Goal: Ask a question: Seek information or help from site administrators or community

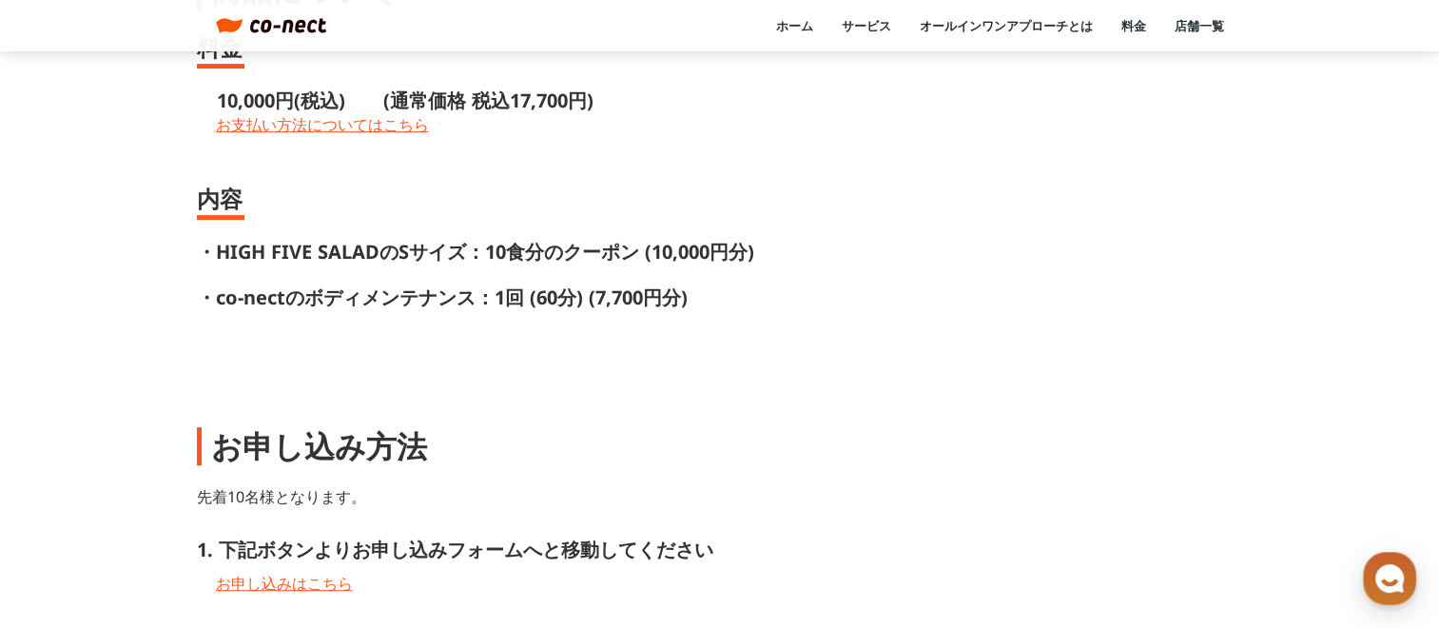
scroll to position [808, 0]
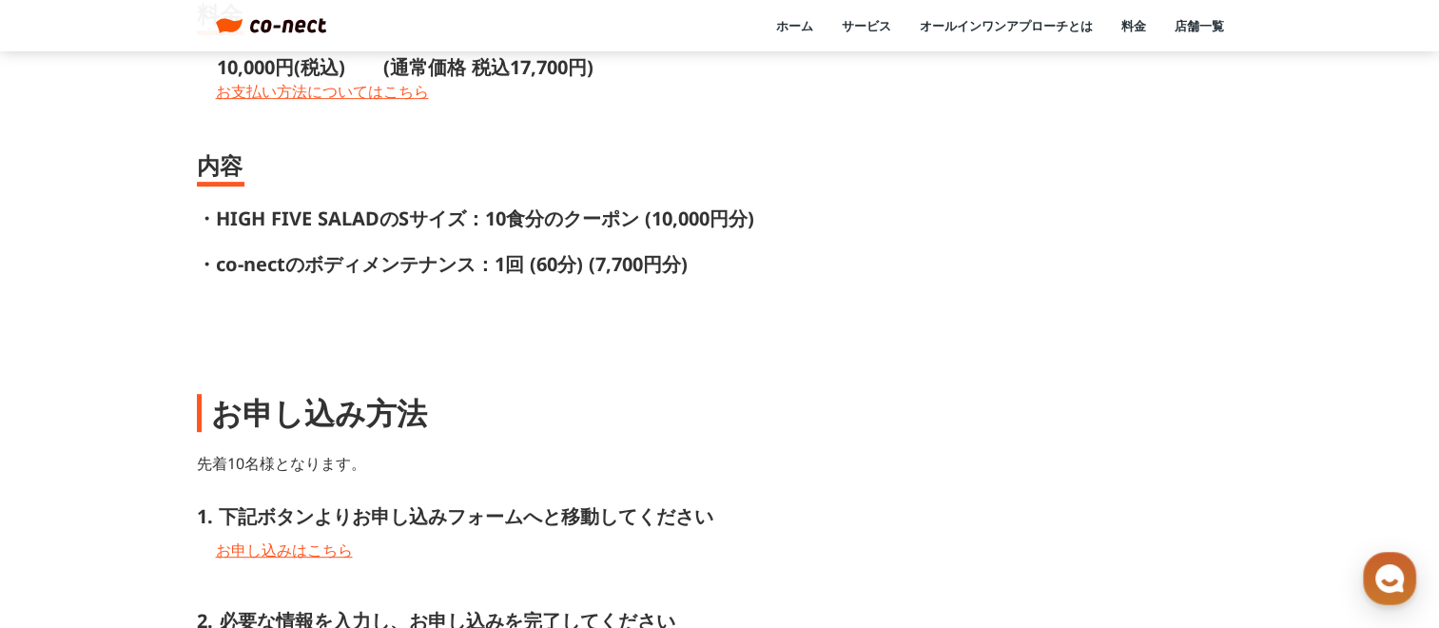
click at [928, 221] on p "・HIGH FIVE SALADのSサイズ：10食分のクーポン (10,000円分)" at bounding box center [720, 218] width 1046 height 27
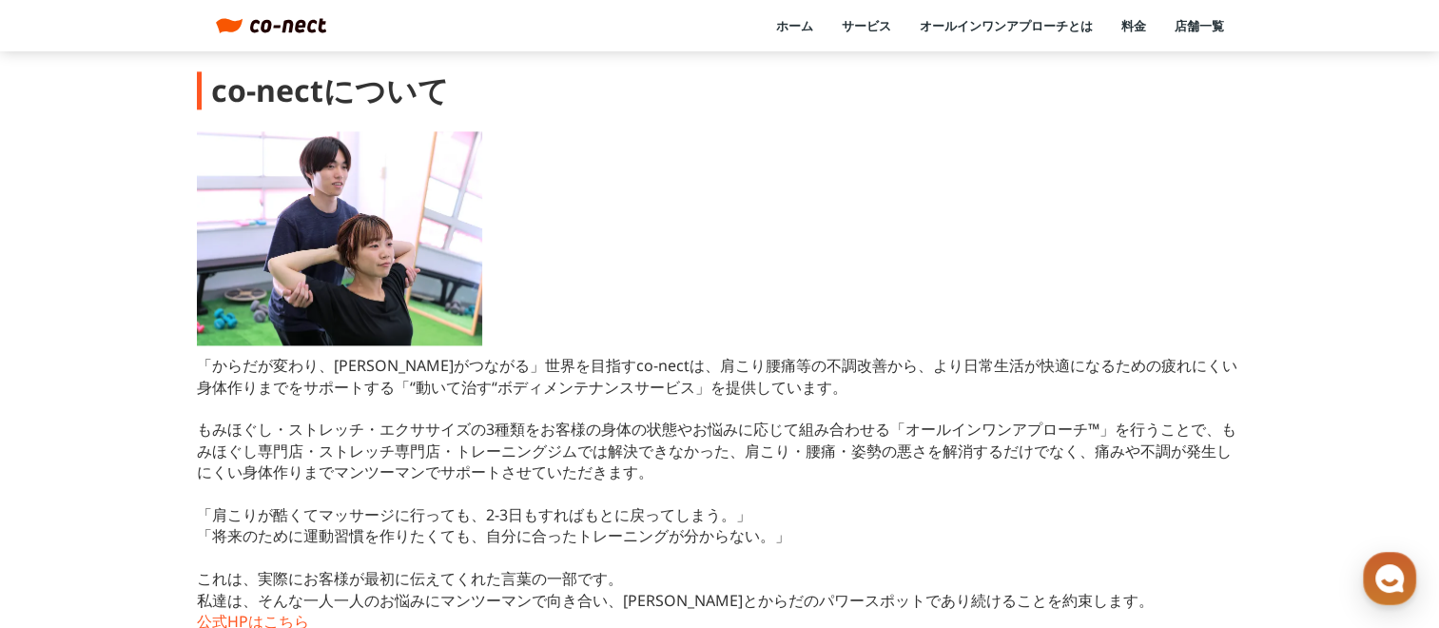
scroll to position [2718, 0]
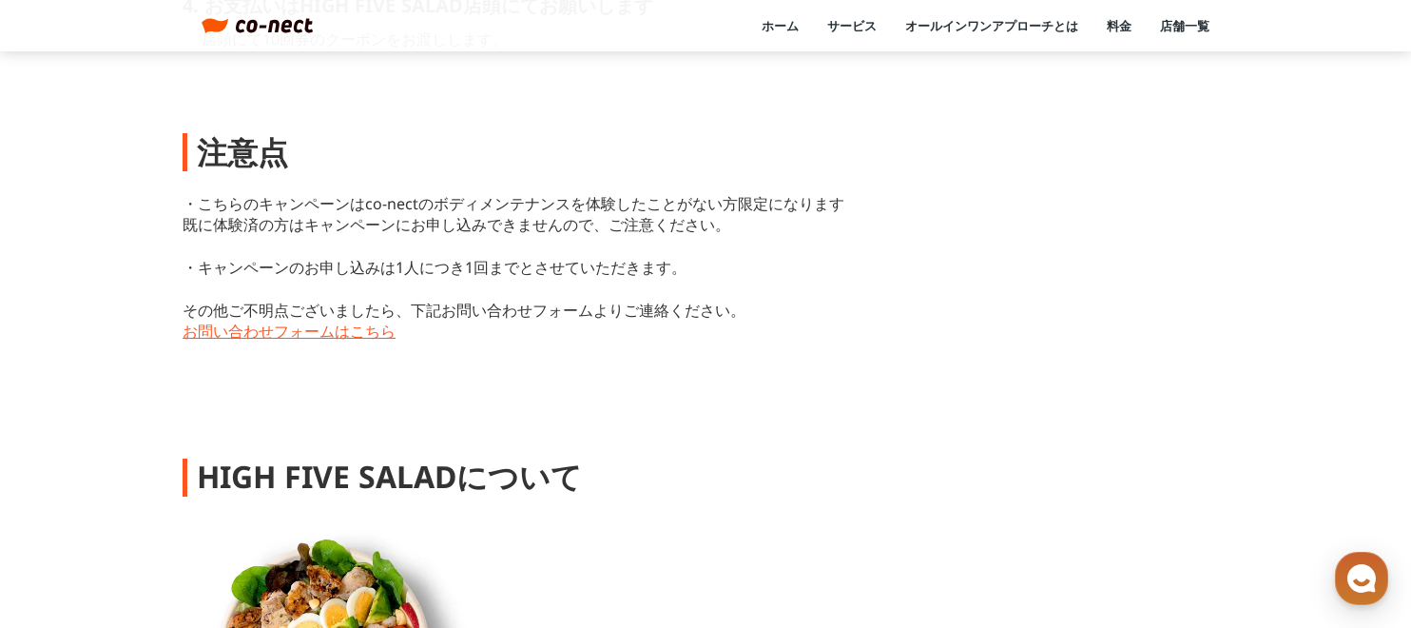
scroll to position [1714, 0]
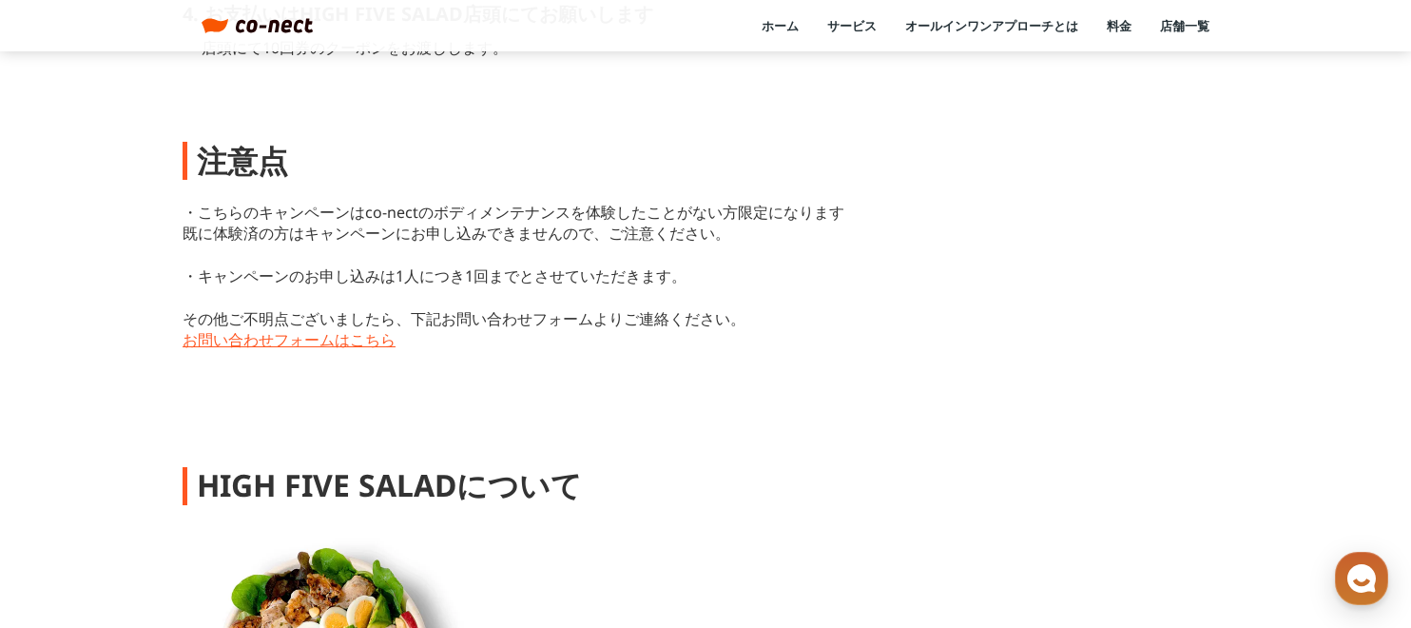
click at [319, 329] on link "お問い合わせフォームはこちら" at bounding box center [706, 339] width 1046 height 21
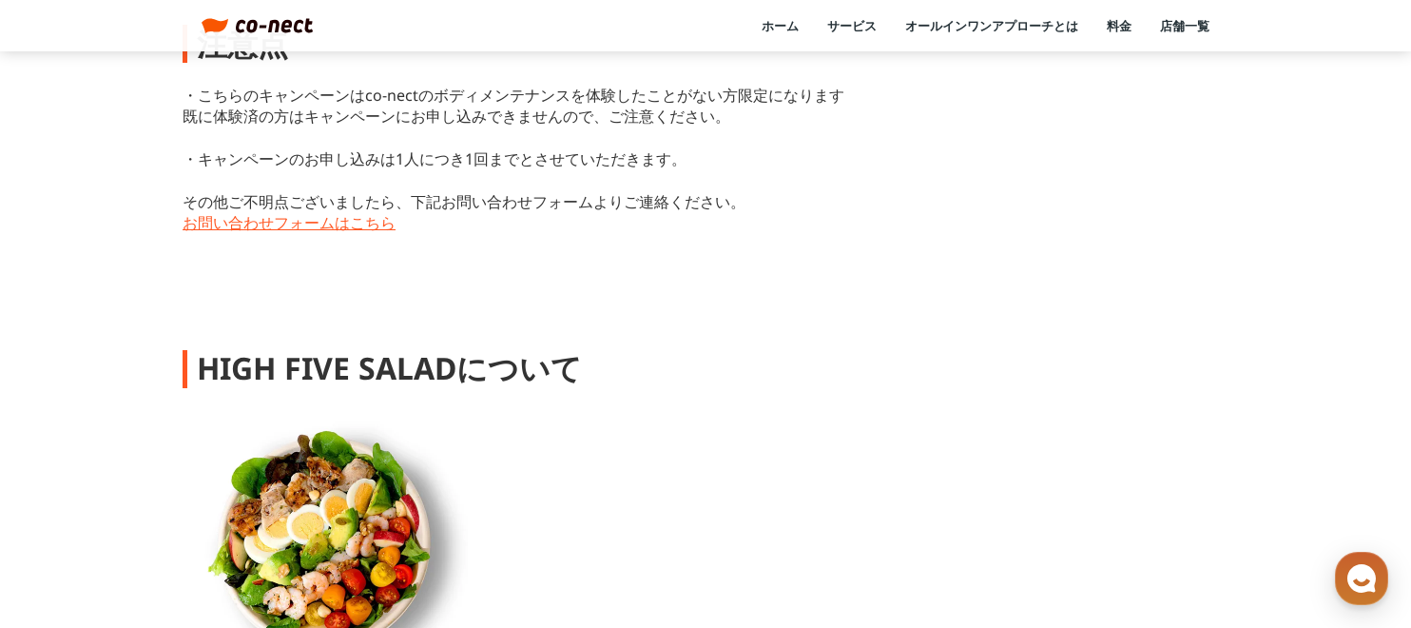
scroll to position [1830, 0]
click at [292, 213] on link "お問い合わせフォームはこちら" at bounding box center [706, 223] width 1046 height 21
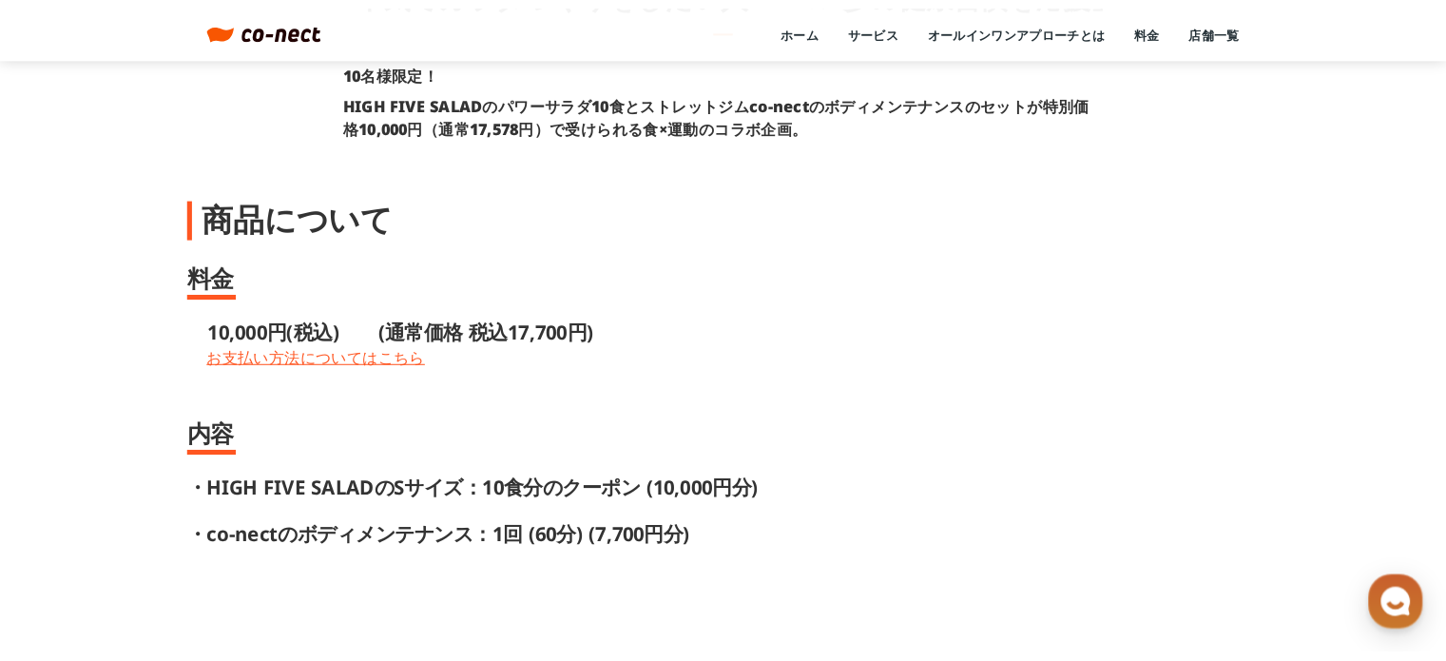
scroll to position [557, 0]
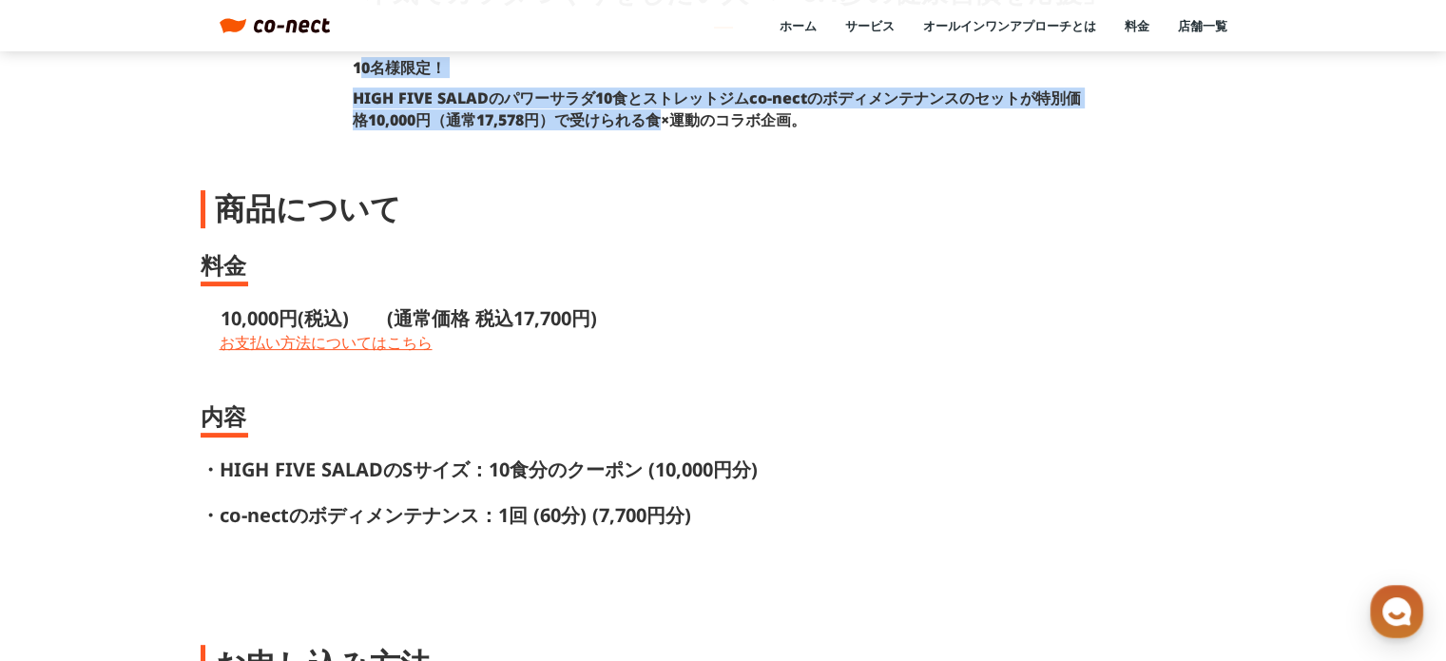
drag, startPoint x: 357, startPoint y: 68, endPoint x: 660, endPoint y: 125, distance: 308.4
click at [660, 125] on div "10名様限定！ HIGH FIVE SALADのパワーサラダ10食とストレットジムco-nectのボディメンテナンスのセットが特別価格10,000円（通常17…" at bounding box center [723, 94] width 761 height 92
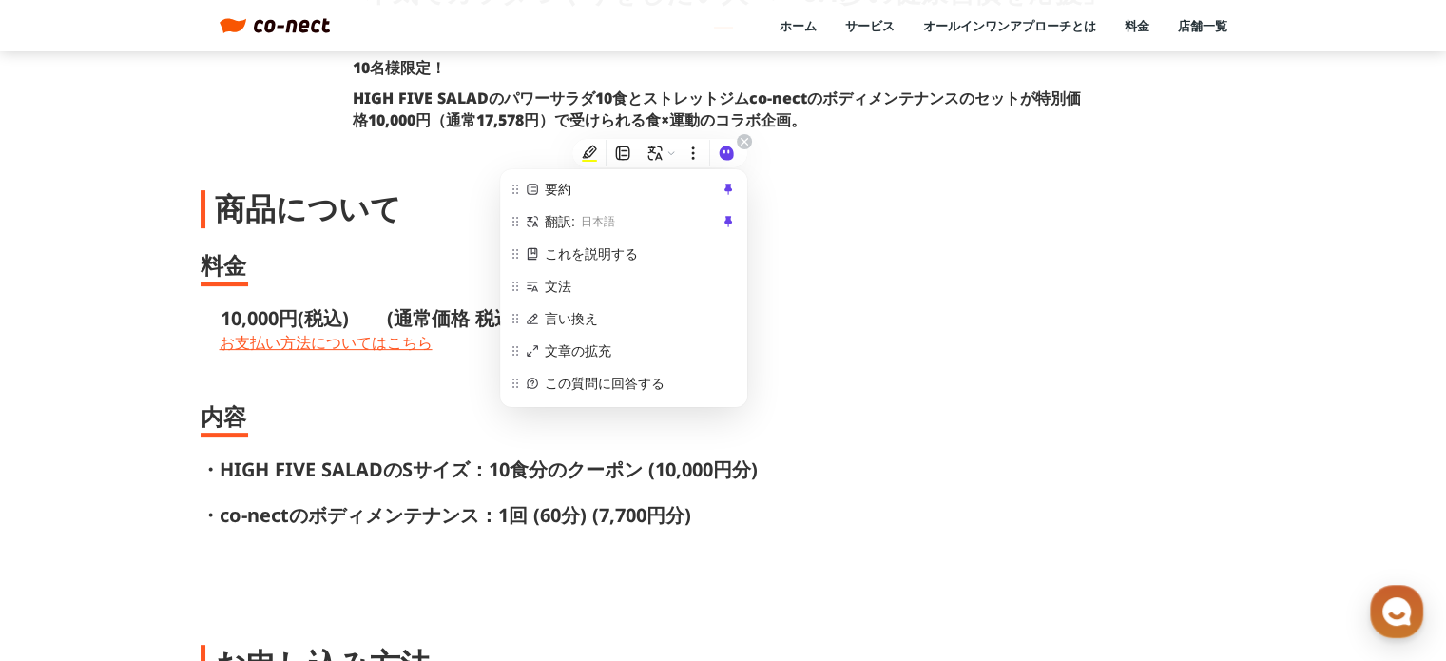
click at [736, 169] on div "要約 翻訳: 日本語 これを説明する 文法 言い換え 文章の拡充 この質問に回答する コードの解説 クイックアクションを追加 アクションを管理 メモ ハイライト" at bounding box center [623, 288] width 247 height 238
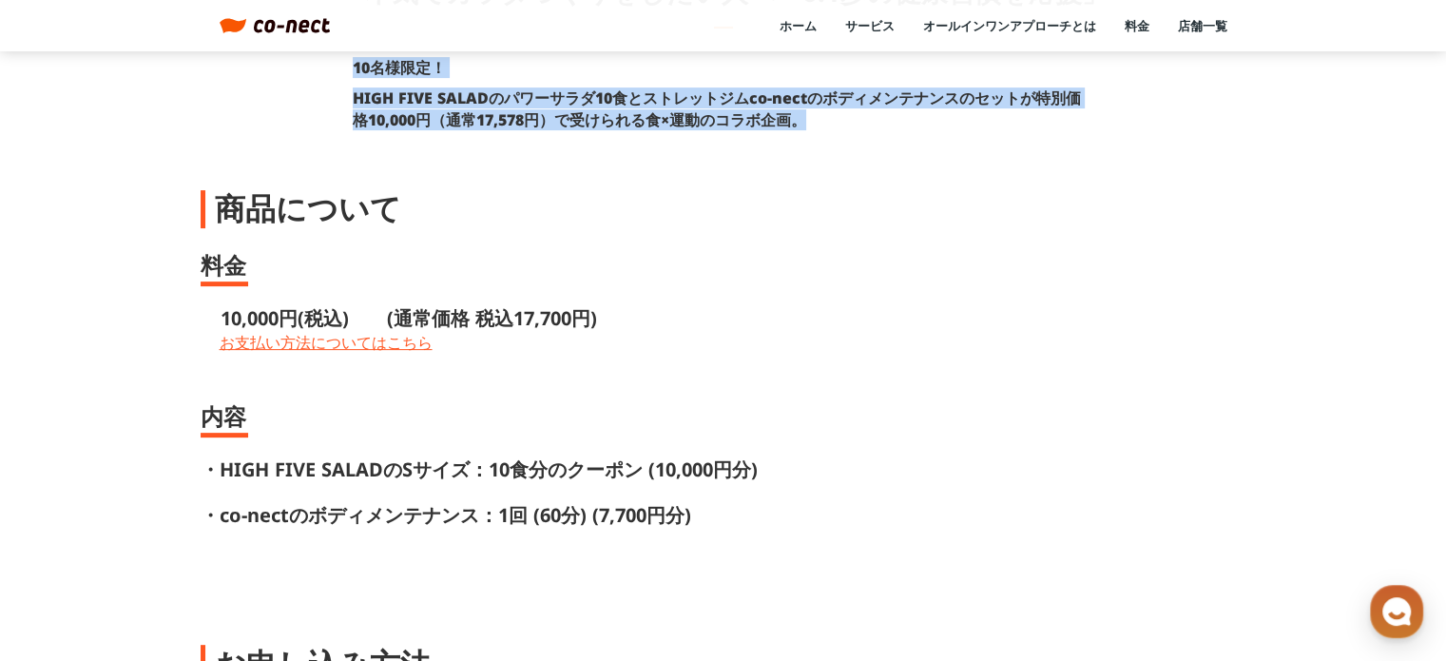
drag, startPoint x: 350, startPoint y: 66, endPoint x: 831, endPoint y: 126, distance: 484.8
click at [831, 126] on div "10名様限定！ HIGH FIVE SALADのパワーサラダ10食とストレットジムco-nectのボディメンテナンスのセットが特別価格10,000円（通常17…" at bounding box center [723, 94] width 761 height 92
copy div "10名様限定！ HIGH FIVE SALADのパワーサラダ10食とストレットジムco-nectのボディメンテナンスのセットが特別価格10,000円（通常17…"
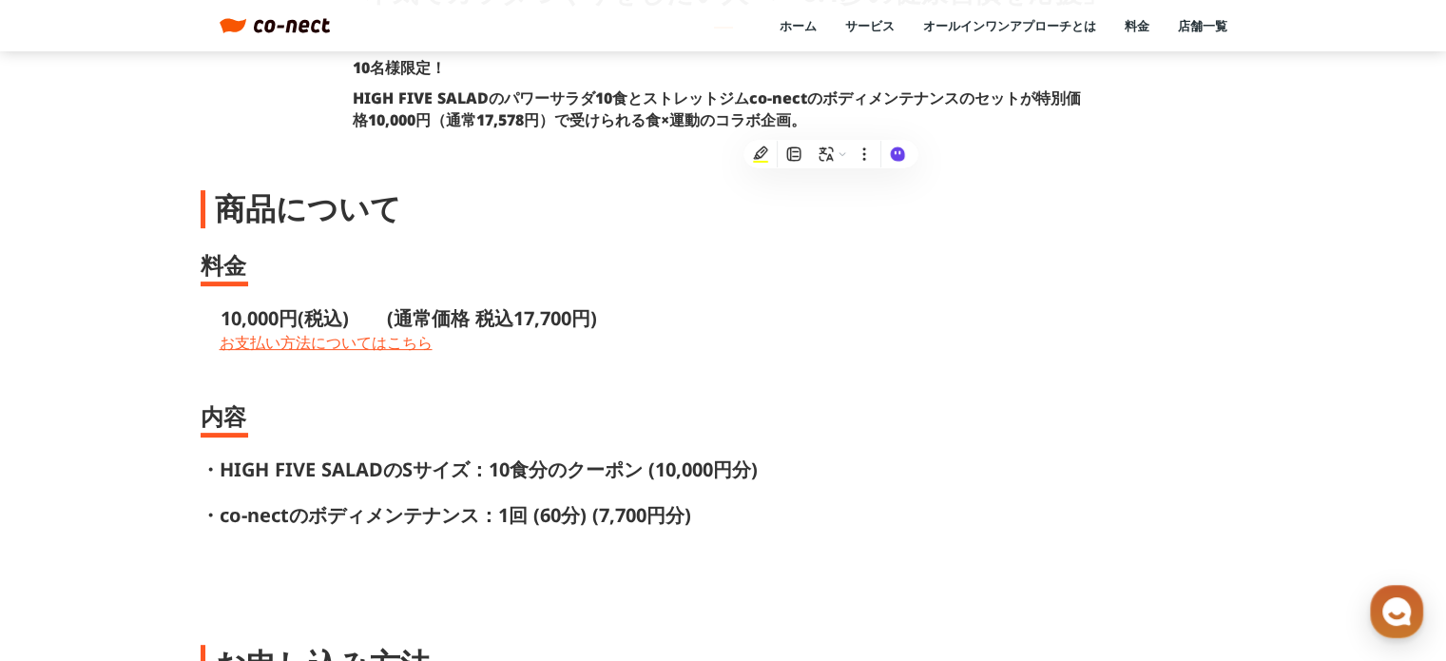
click at [741, 282] on div "料金 10,000円(税込)　　(通常価格 税込17,700円) 7,000円(税込) (通常価格 税込18,578円) お支払い方法についてはこちら 内容 …" at bounding box center [724, 389] width 1046 height 280
drag, startPoint x: 346, startPoint y: 118, endPoint x: 550, endPoint y: 121, distance: 203.5
click at [550, 121] on div "10名様限定！ HIGH FIVE SALADのパワーサラダ10食とストレットジムco-nectのボディメンテナンスのセットが特別価格10,000円（通常17…" at bounding box center [723, 94] width 761 height 92
copy strong "格10,000円（通常17,578円）"
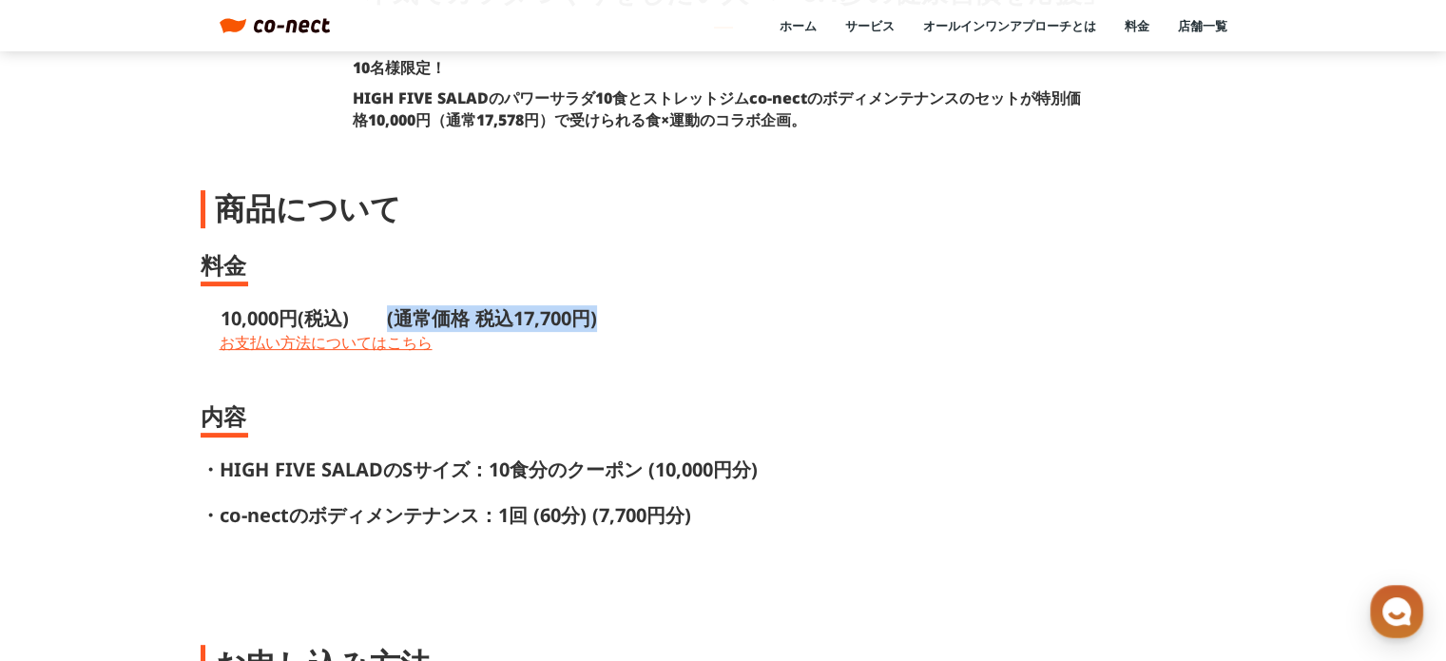
drag, startPoint x: 385, startPoint y: 316, endPoint x: 608, endPoint y: 309, distance: 223.5
click at [608, 309] on p "10,000円(税込)　　(通常価格 税込17,700円)" at bounding box center [733, 318] width 1027 height 27
copy p "(通常価格 税込17,700円)"
click at [862, 193] on div "商品について" at bounding box center [724, 208] width 1046 height 43
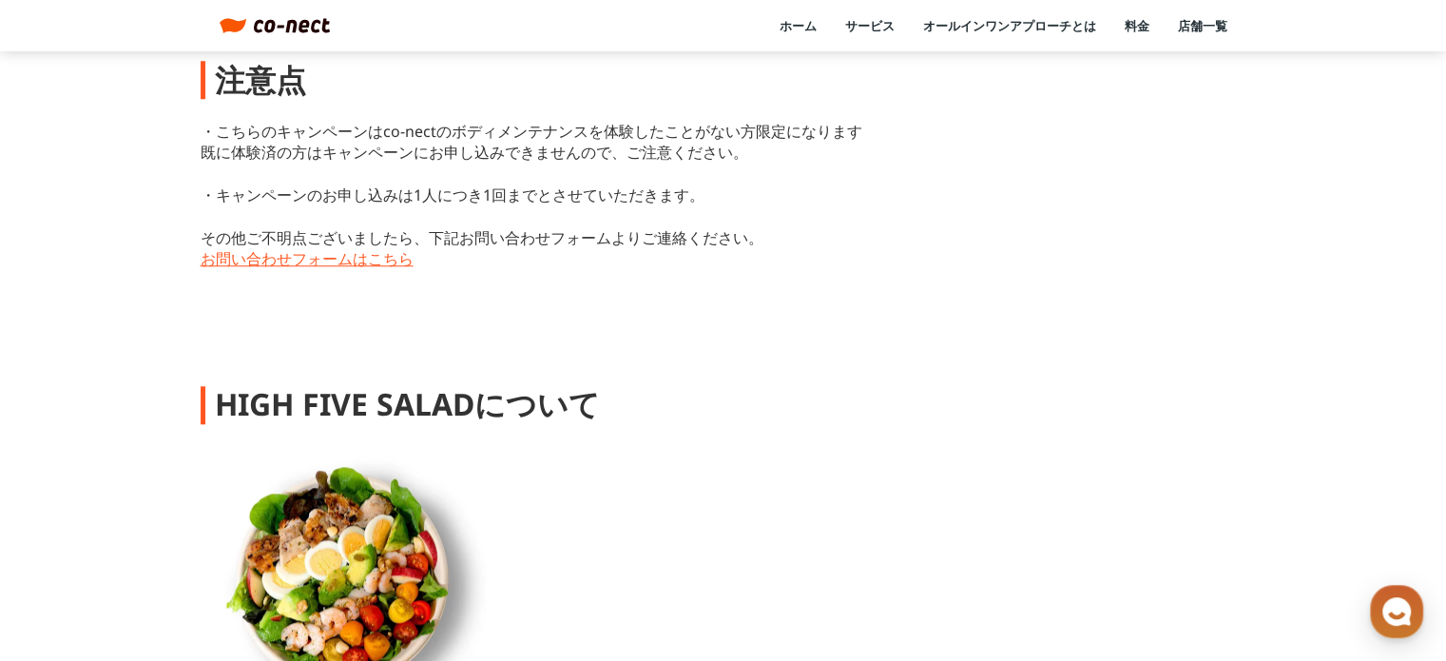
scroll to position [1772, 0]
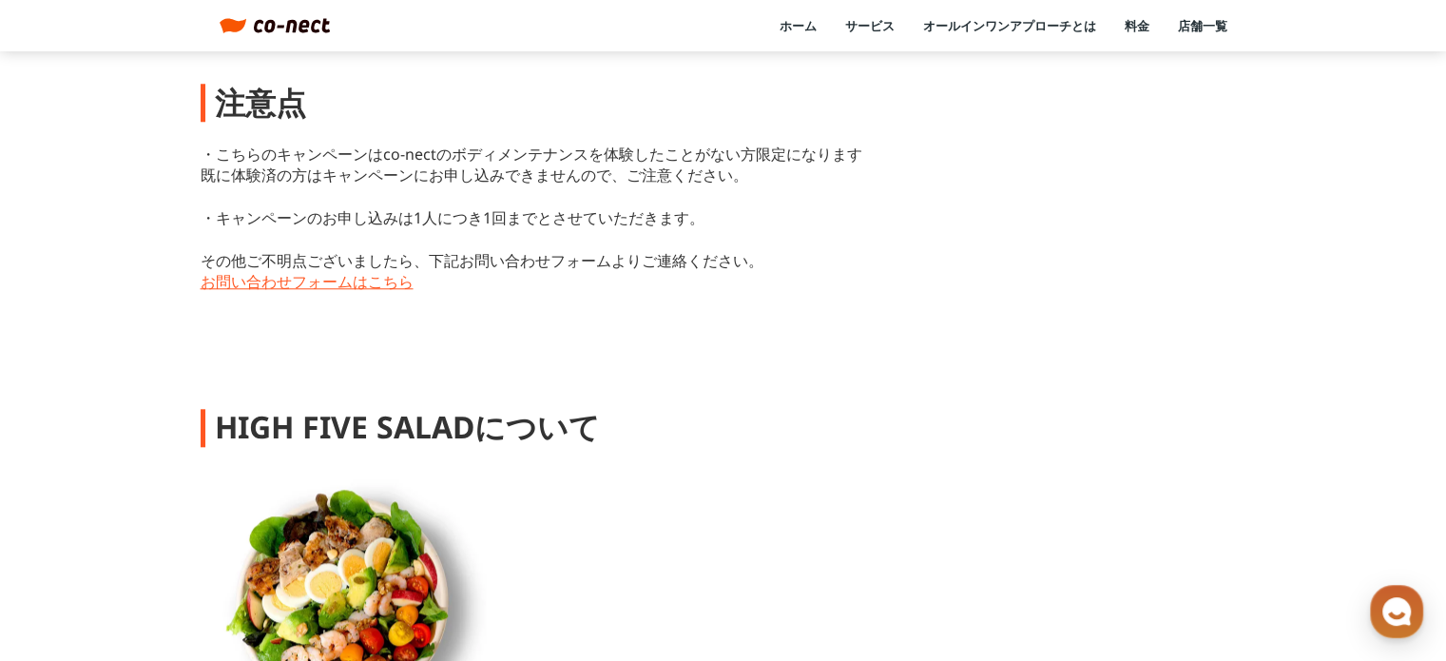
click at [441, 271] on div "「本気でカラダづくりをしたい人へ　0.1歩の健康習慣を応援」 9月は健康増進月間！ 「本気でカラダづくりをしたい人へ 0.1歩の健康習慣を応援」 10名様限定…" at bounding box center [724, 44] width 1046 height 3340
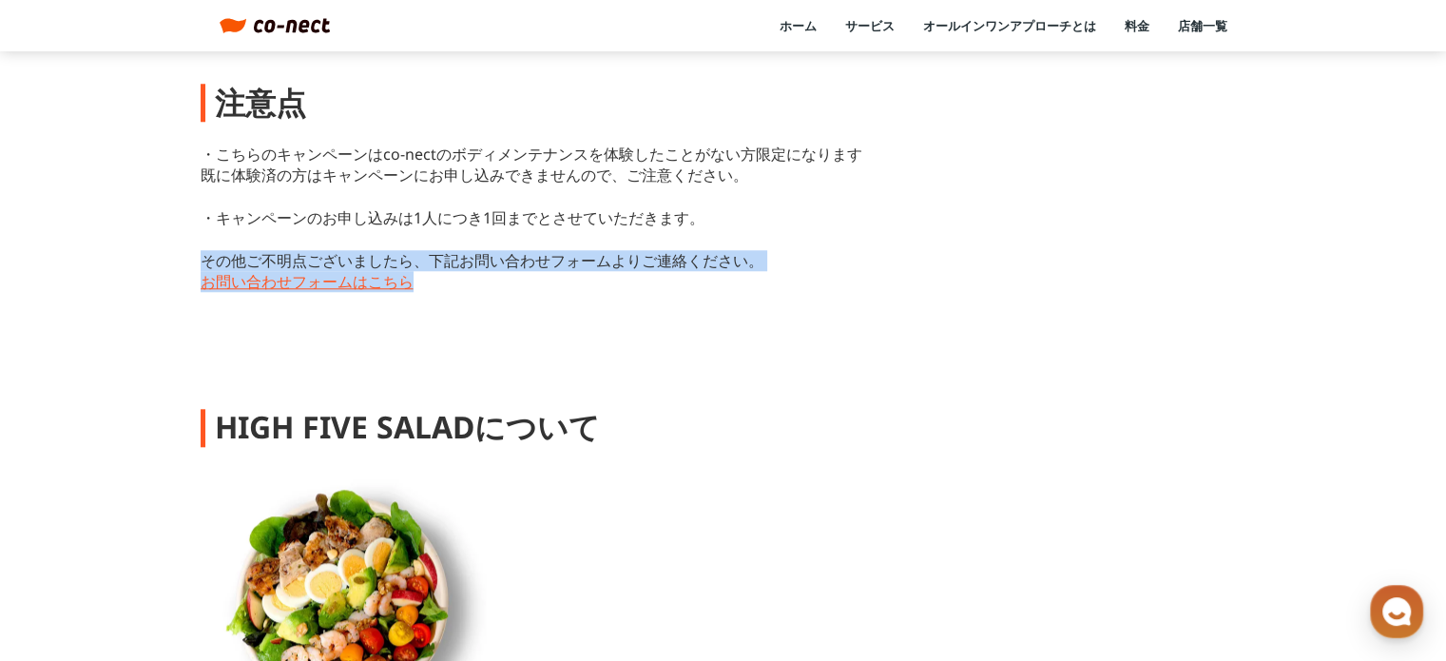
drag, startPoint x: 200, startPoint y: 243, endPoint x: 422, endPoint y: 259, distance: 223.0
click at [422, 259] on div "・こちらのキャンペーンはco-nectのボディメンテナンスを体験したことがない方限定になります 　既に体験済の方はキャンペーンにお申し込みできませんので、ご注…" at bounding box center [724, 218] width 1046 height 149
copy div "その他ご不明点ございましたら、下記お問い合わせフォームよりご連絡ください。 お問い合わせフォームはこちら"
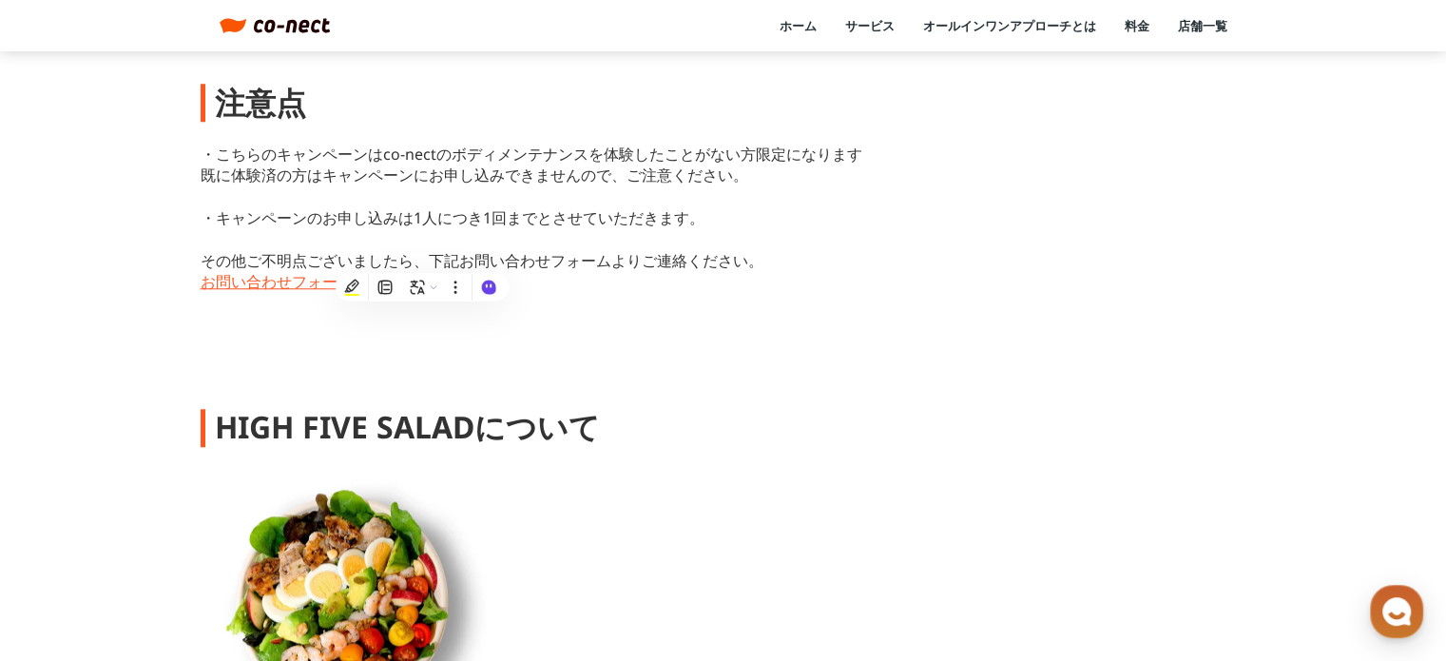
click at [1239, 534] on div "HIGH FIVE SALADについて 『HIGH FIVE SALAD』は“ヤサイが必要なすべての人たちに美味しいサラダを毎日届ける”をコンセプトにしたパワ…" at bounding box center [724, 654] width 1046 height 496
click at [332, 271] on link "お問い合わせフォームはこちら" at bounding box center [724, 281] width 1046 height 21
